Goal: Transaction & Acquisition: Purchase product/service

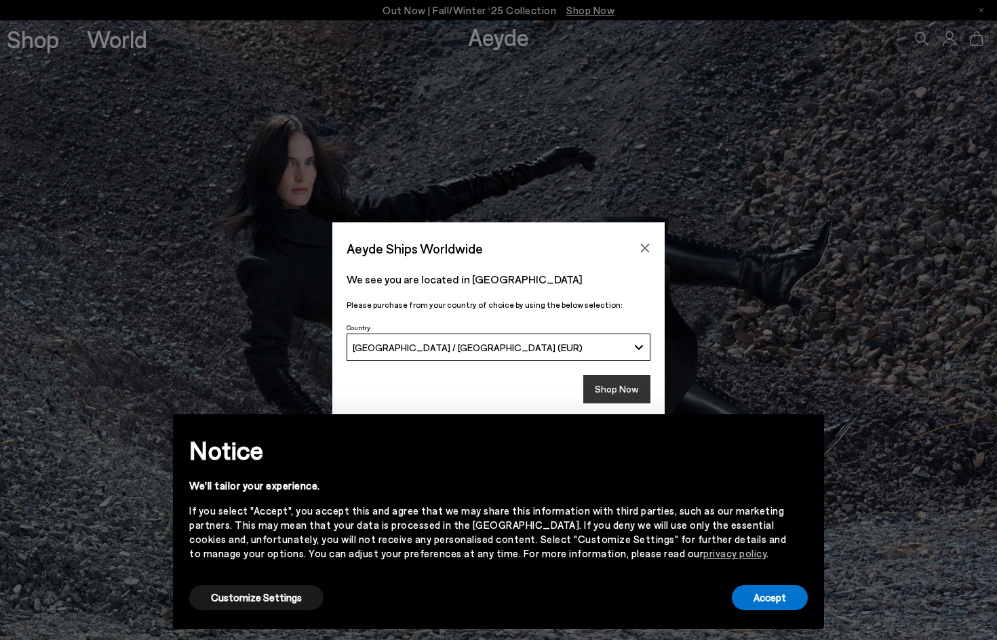
click at [620, 385] on button "Shop Now" at bounding box center [616, 389] width 67 height 28
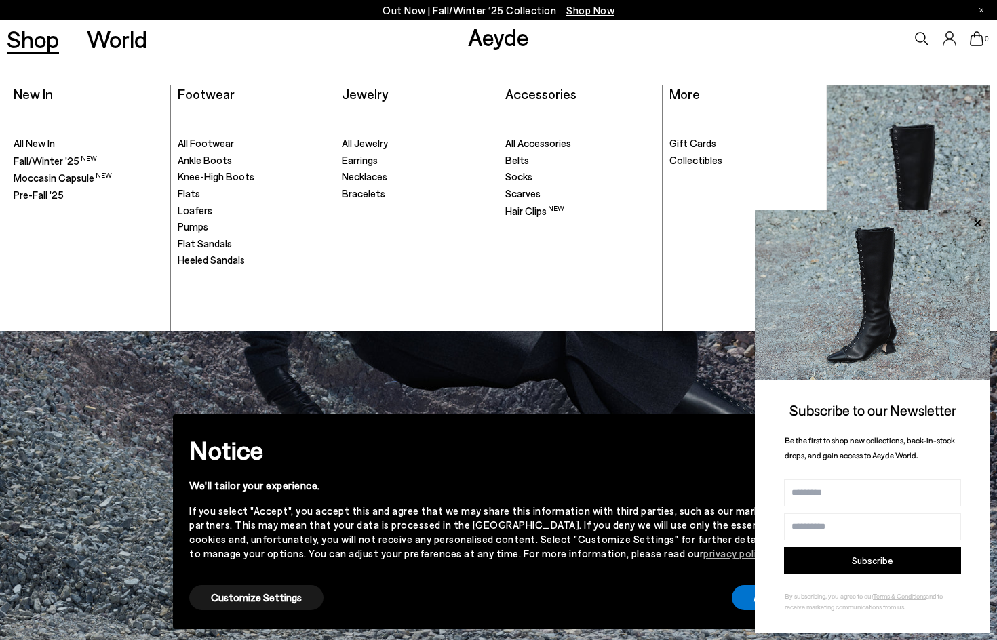
click at [197, 160] on span "Ankle Boots" at bounding box center [205, 160] width 54 height 12
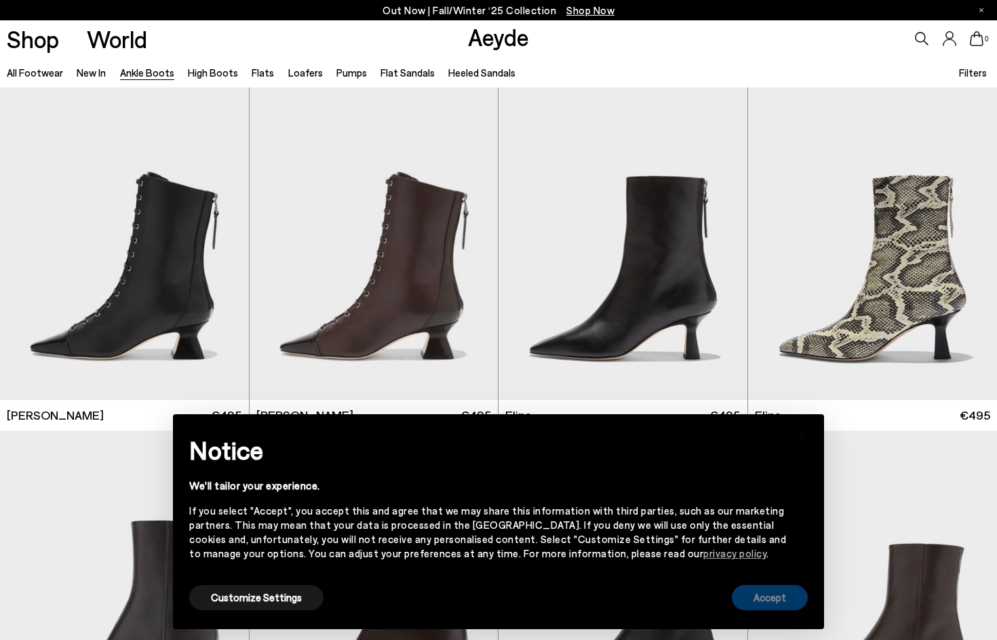
click at [764, 598] on button "Accept" at bounding box center [770, 597] width 76 height 25
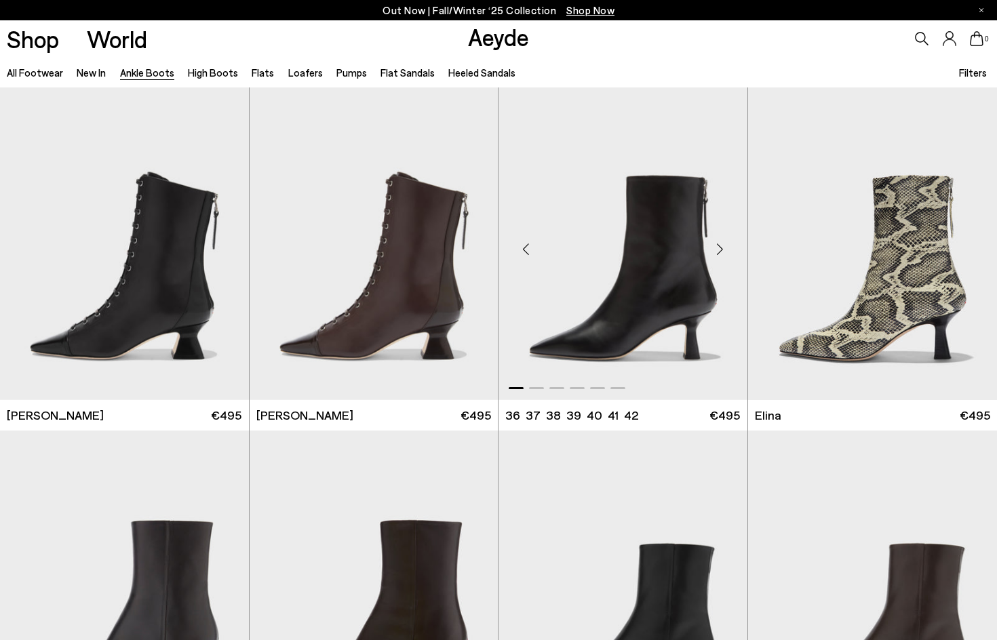
click at [719, 243] on div "Next slide" at bounding box center [720, 249] width 41 height 41
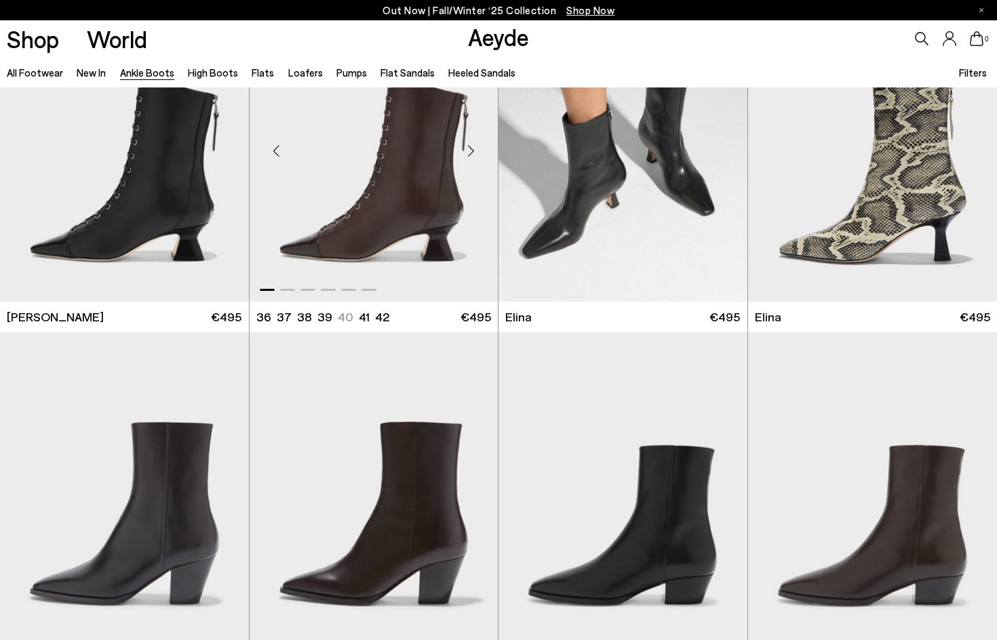
scroll to position [271, 0]
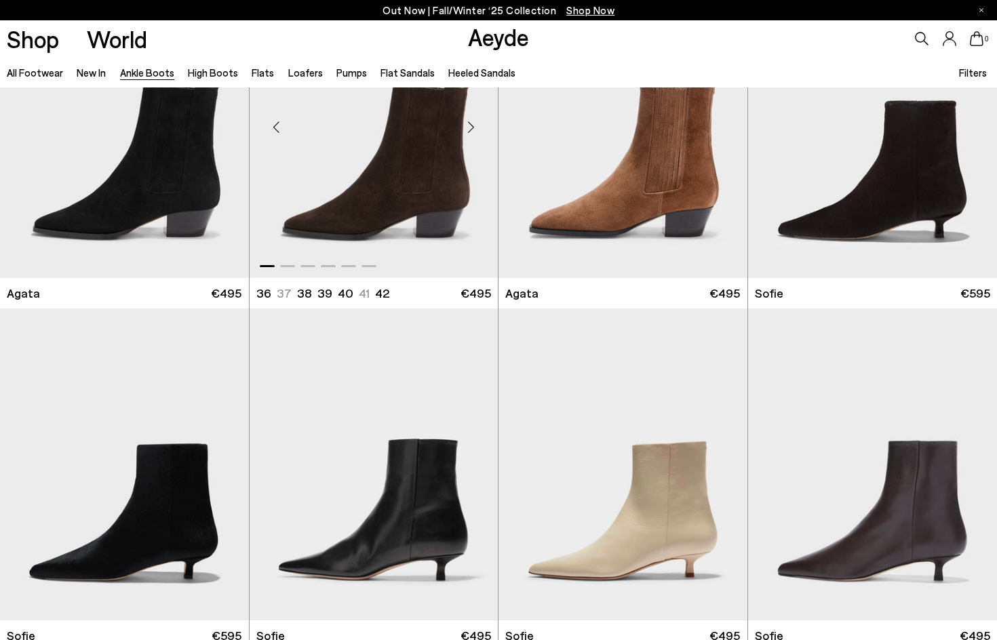
scroll to position [882, 0]
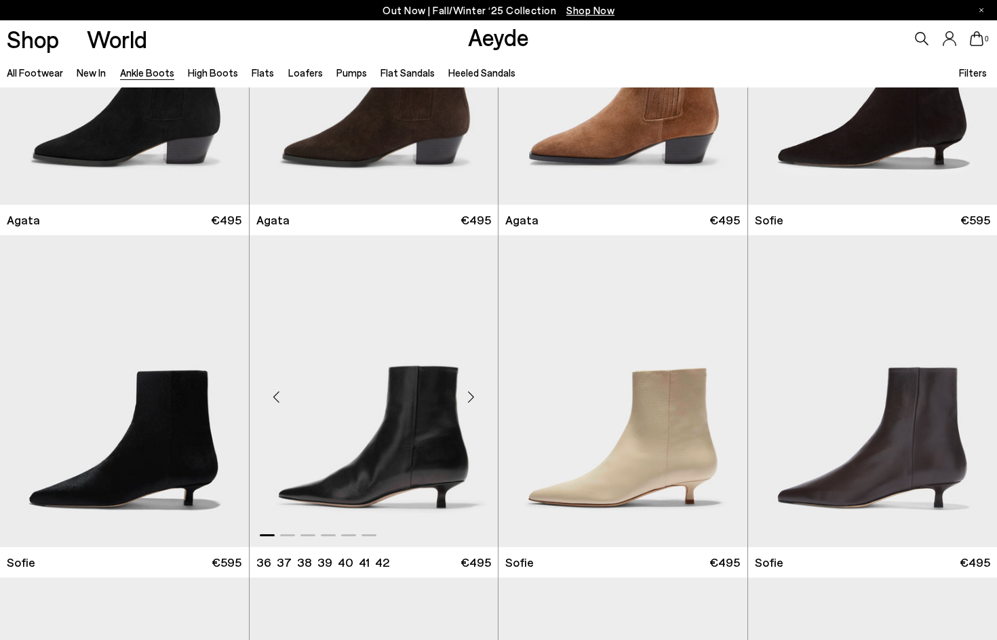
click at [469, 390] on div "Next slide" at bounding box center [470, 396] width 41 height 41
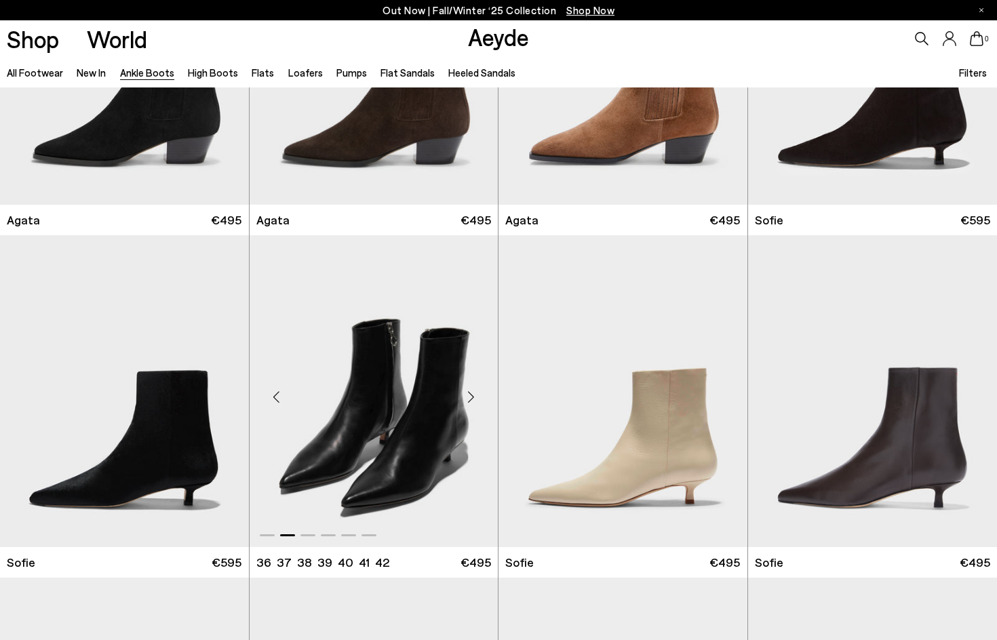
click at [469, 390] on div "Next slide" at bounding box center [470, 396] width 41 height 41
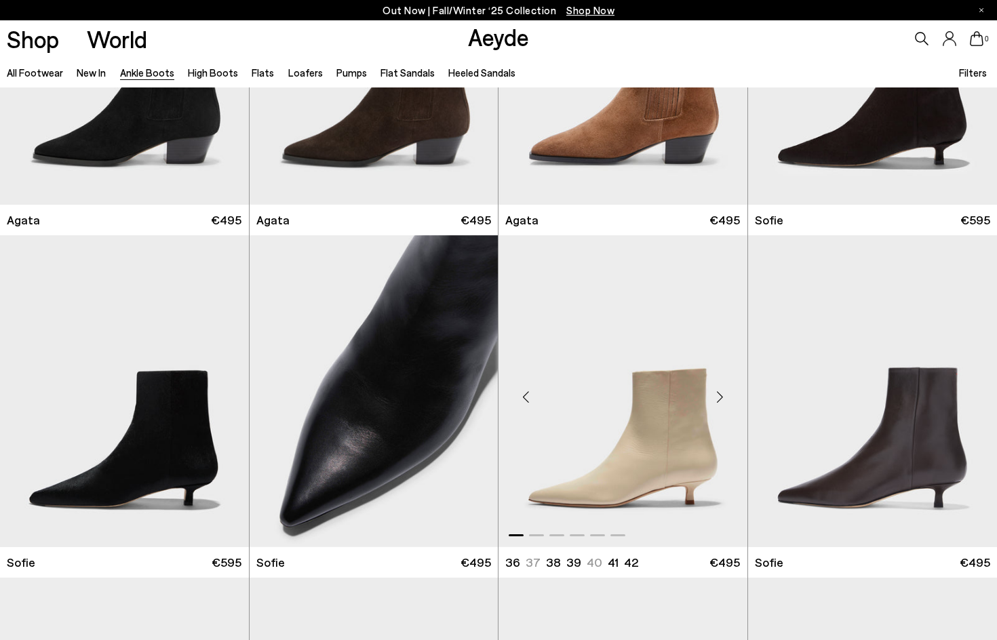
click at [719, 393] on div "Next slide" at bounding box center [720, 396] width 41 height 41
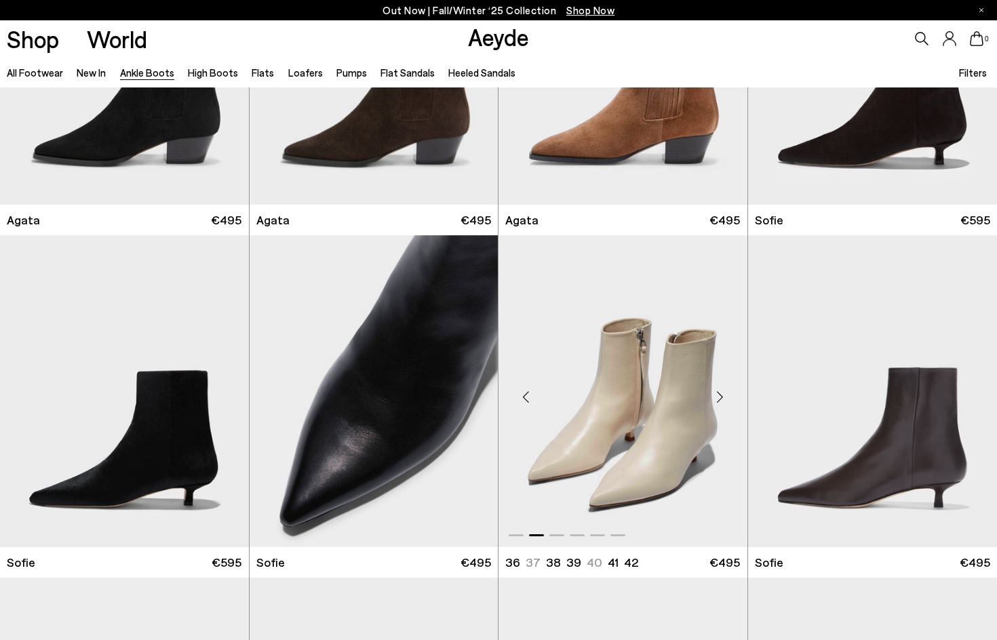
click at [719, 393] on div "Next slide" at bounding box center [720, 396] width 41 height 41
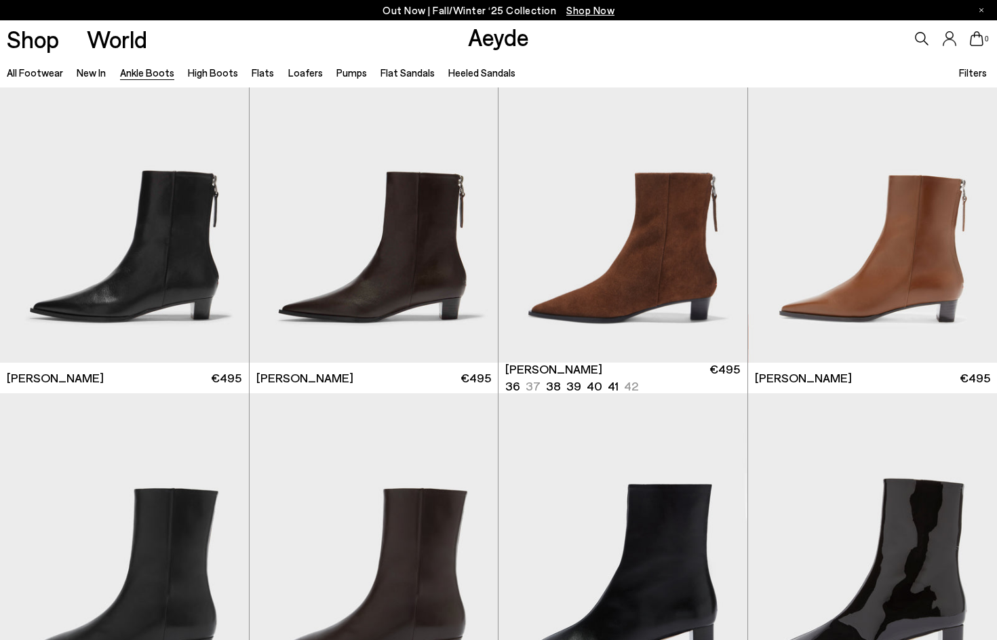
scroll to position [2238, 0]
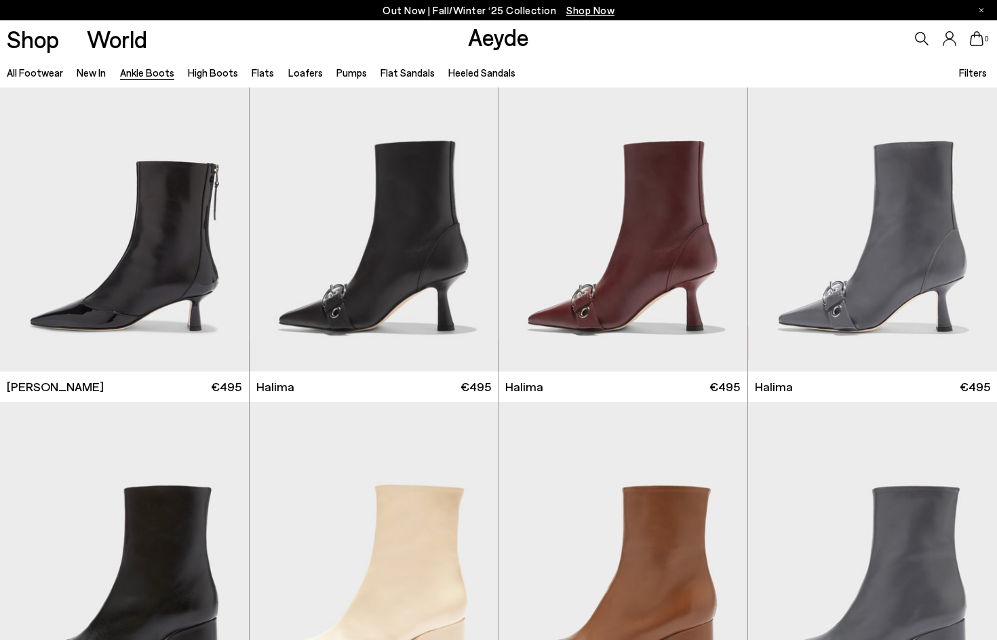
scroll to position [3052, 0]
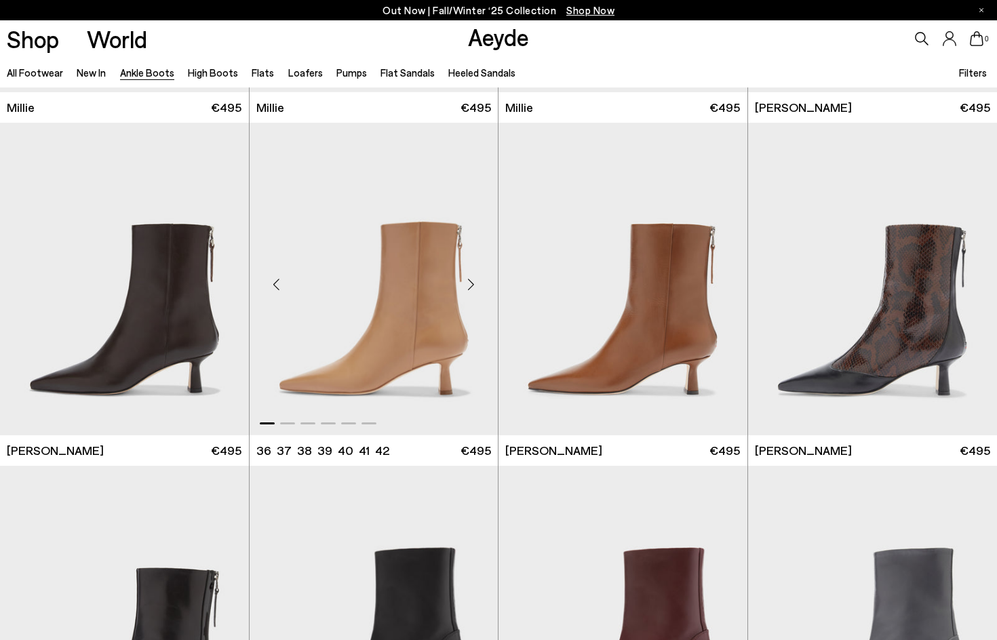
click at [471, 283] on div "Next slide" at bounding box center [470, 284] width 41 height 41
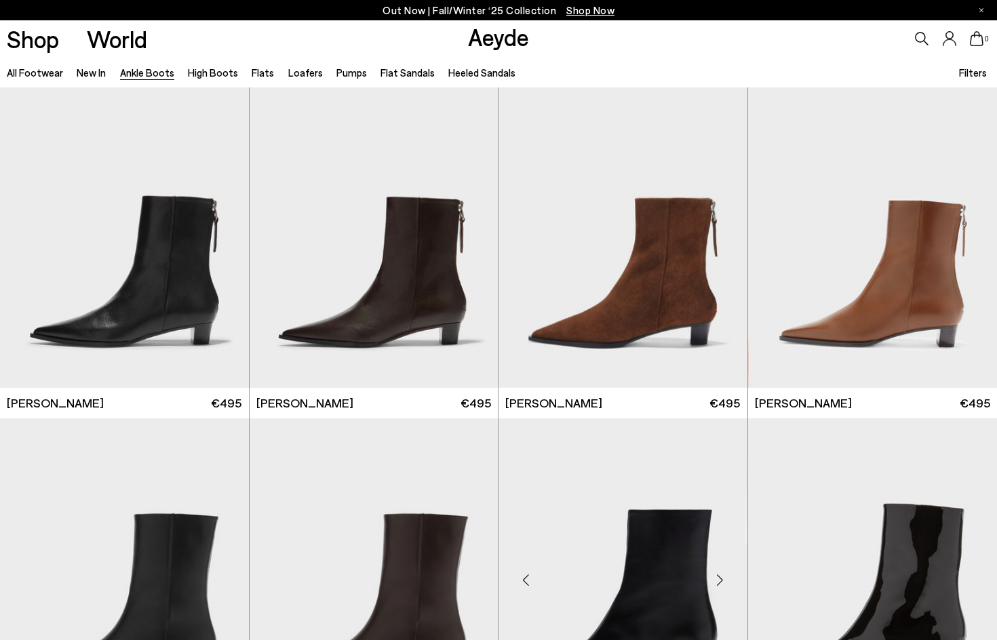
scroll to position [1899, 0]
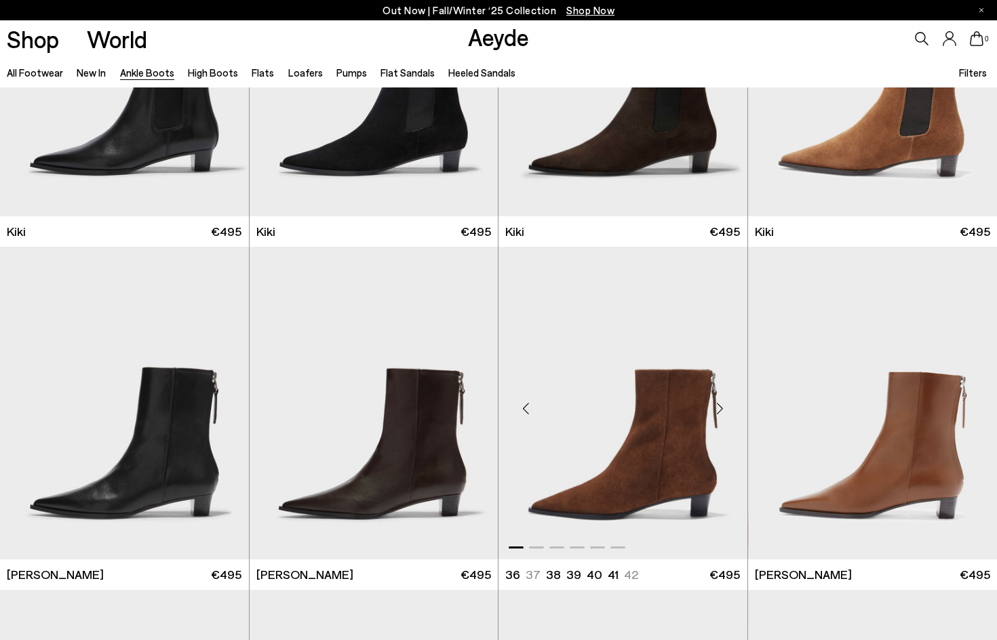
click at [718, 404] on div "Next slide" at bounding box center [720, 408] width 41 height 41
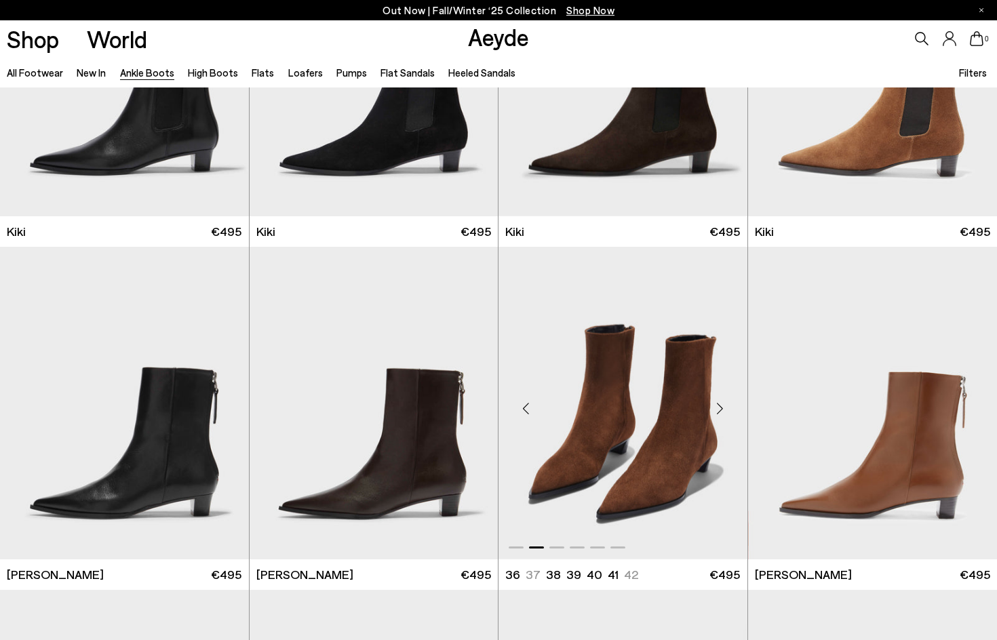
click at [718, 404] on div "Next slide" at bounding box center [720, 408] width 41 height 41
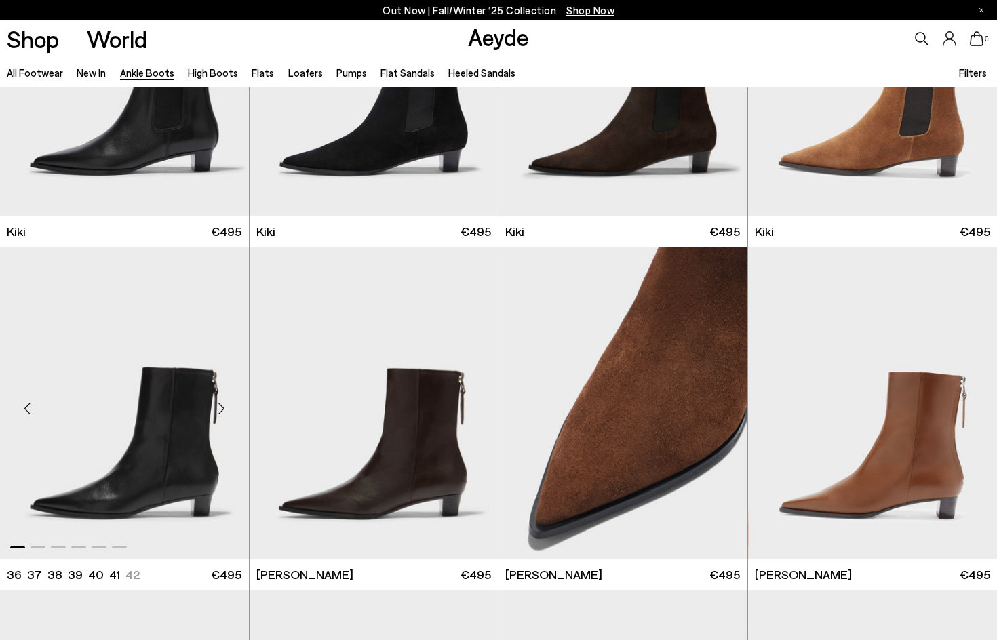
click at [220, 405] on div "Next slide" at bounding box center [221, 408] width 41 height 41
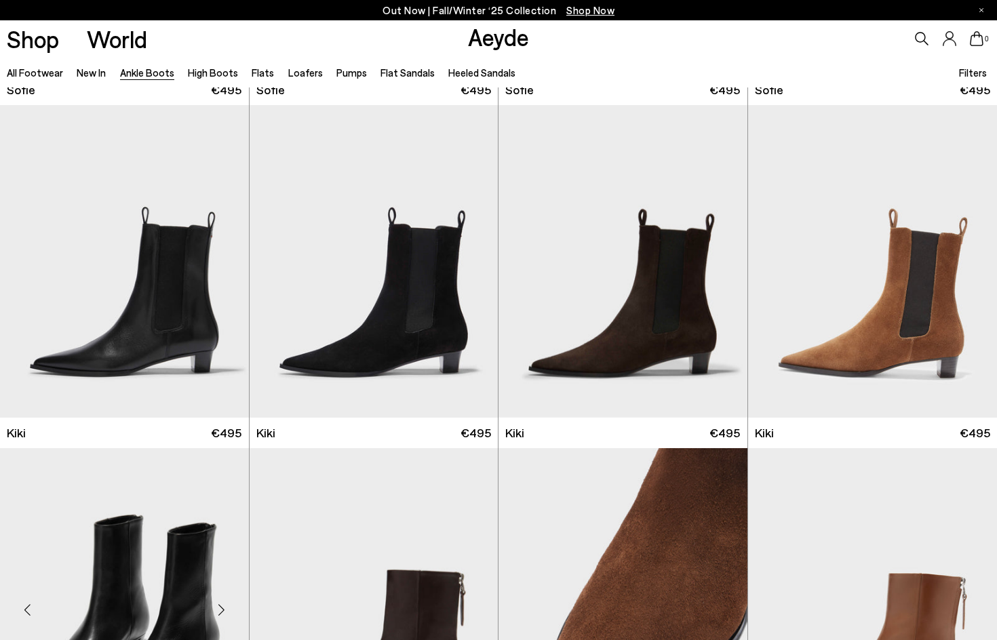
scroll to position [1695, 0]
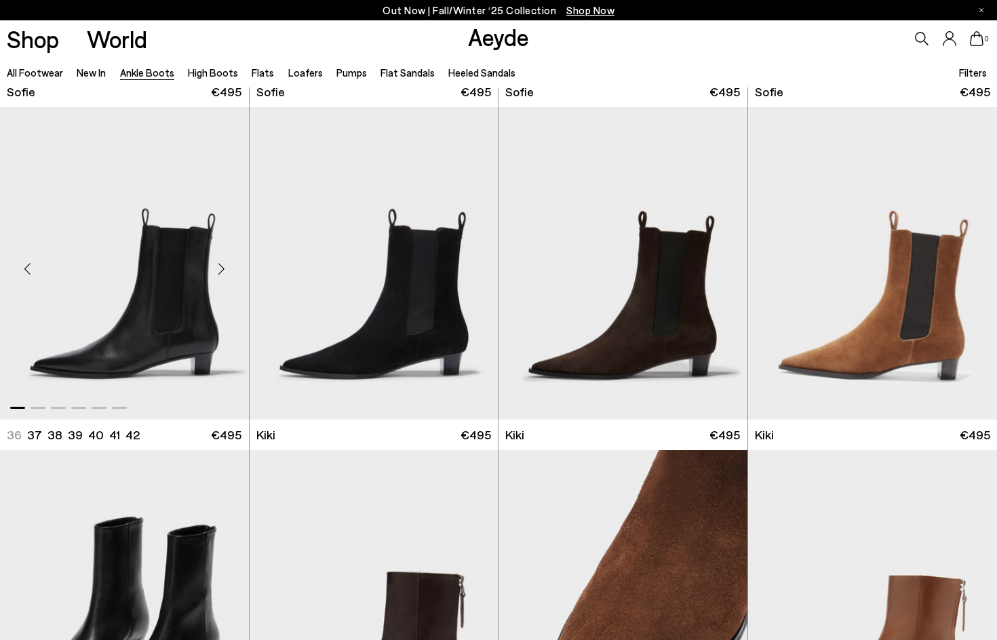
click at [218, 264] on div "Next slide" at bounding box center [221, 269] width 41 height 41
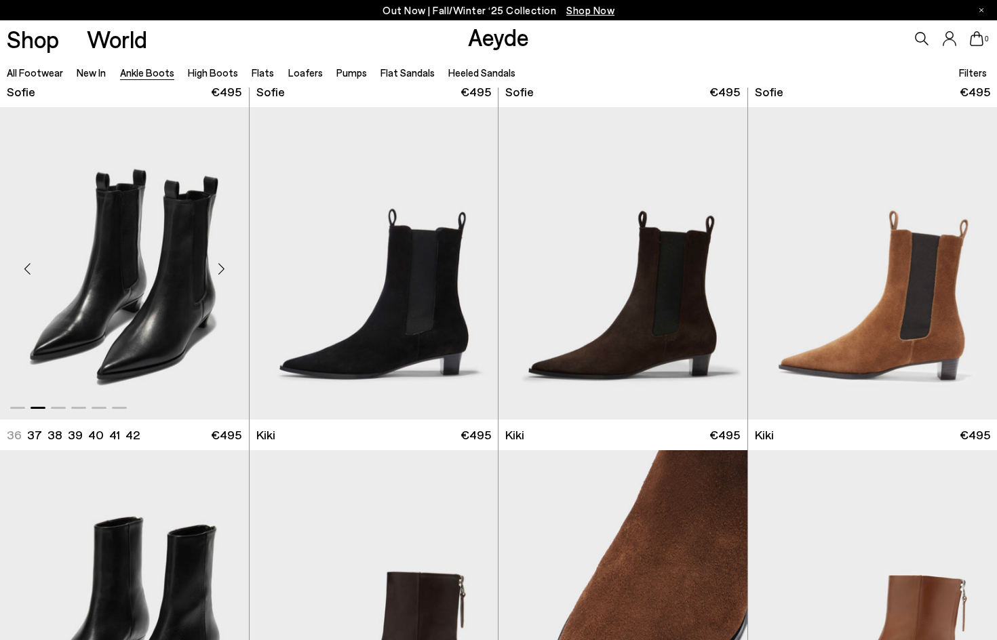
click at [218, 264] on div "Next slide" at bounding box center [221, 269] width 41 height 41
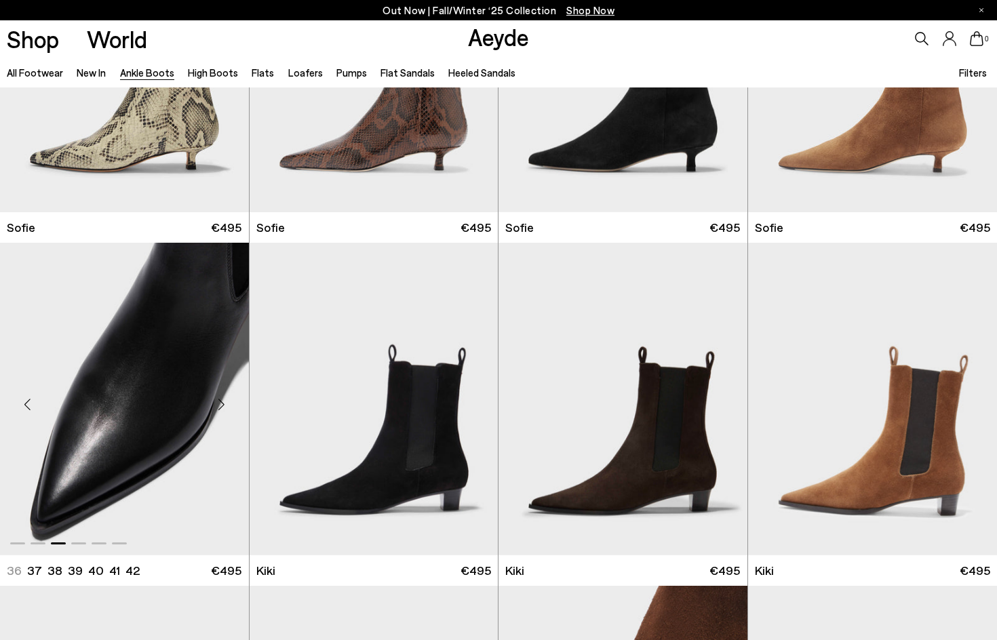
scroll to position [1288, 0]
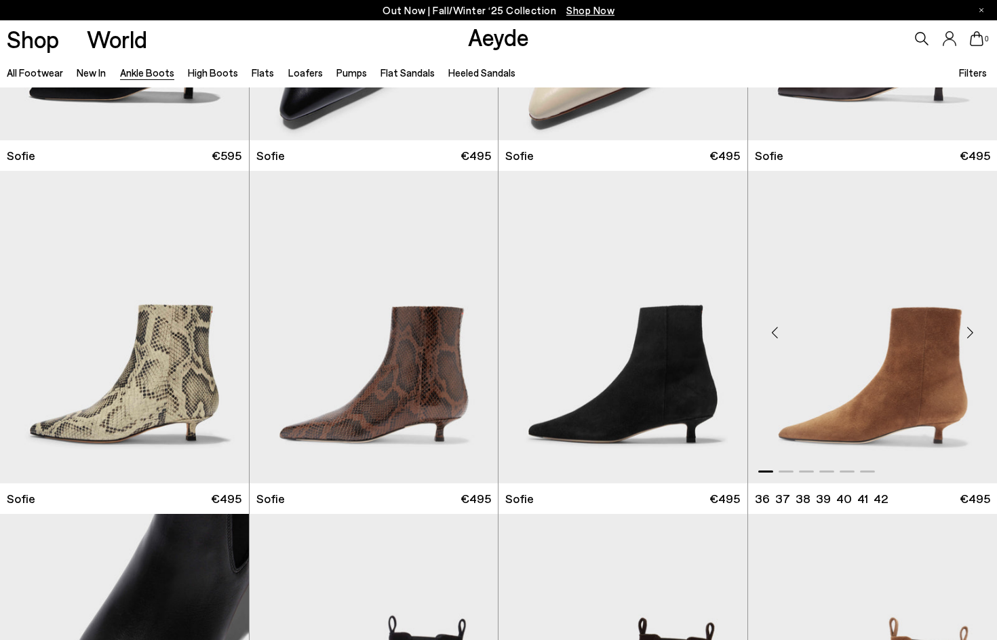
click at [973, 328] on div "Next slide" at bounding box center [969, 333] width 41 height 41
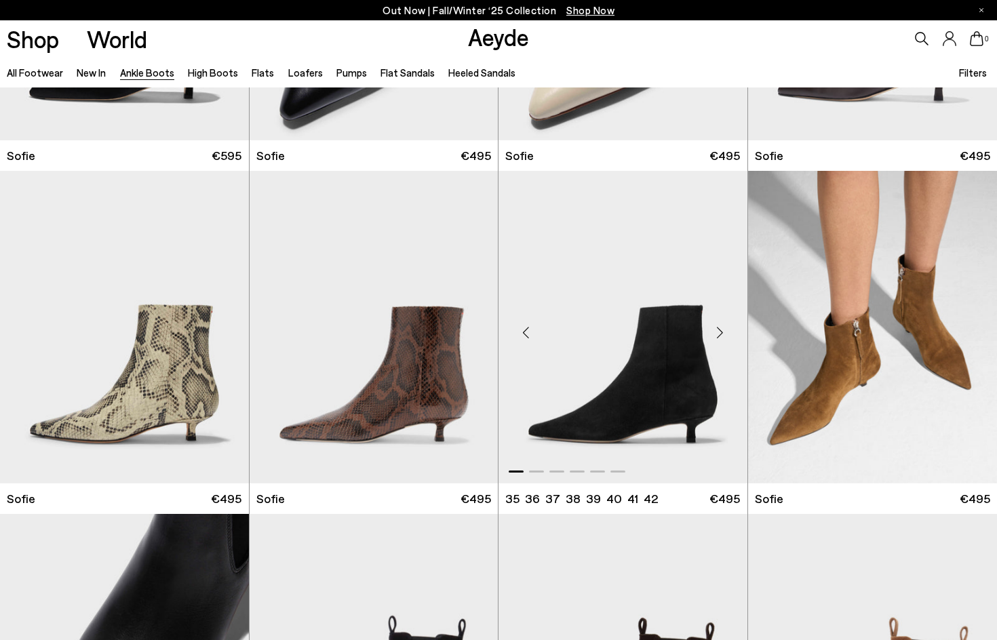
click at [718, 329] on div "Next slide" at bounding box center [720, 333] width 41 height 41
